Goal: Task Accomplishment & Management: Manage account settings

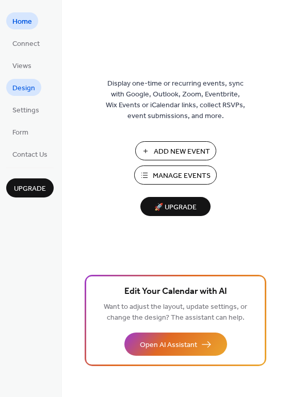
click at [29, 86] on span "Design" at bounding box center [23, 88] width 23 height 11
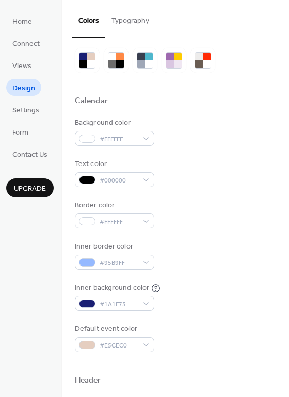
scroll to position [30, 0]
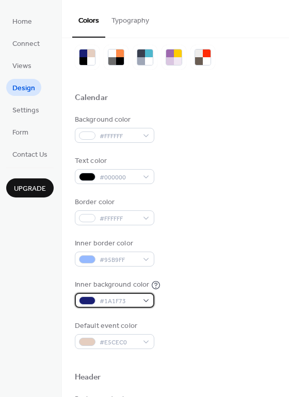
click at [145, 300] on div "#1A1F73" at bounding box center [114, 300] width 79 height 15
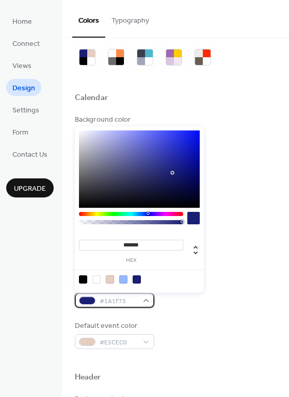
click at [143, 300] on div "#1A1F73" at bounding box center [114, 300] width 79 height 15
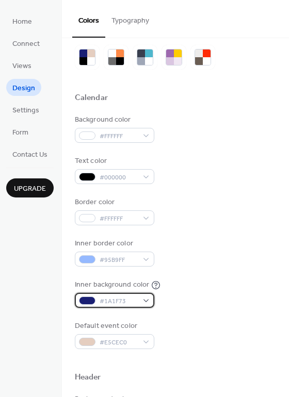
click at [143, 300] on div "#1A1F73" at bounding box center [114, 300] width 79 height 15
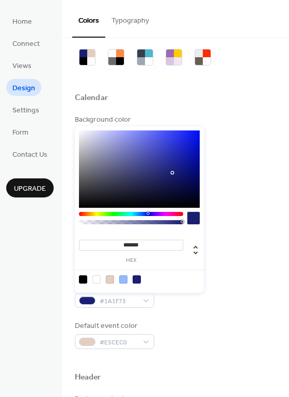
click at [98, 277] on div at bounding box center [96, 279] width 8 height 8
type input "*******"
click at [225, 295] on div "Inner background color #FFFFFFFF" at bounding box center [175, 294] width 201 height 28
